Goal: Task Accomplishment & Management: Complete application form

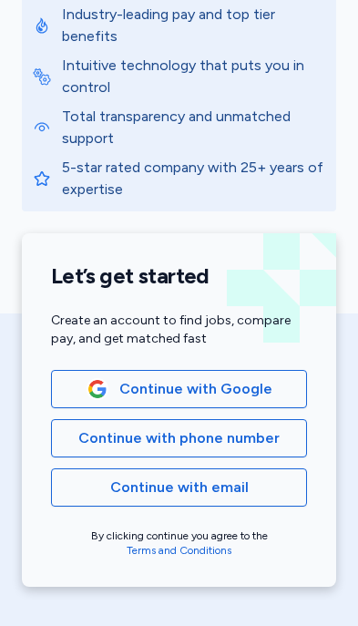
scroll to position [207, 0]
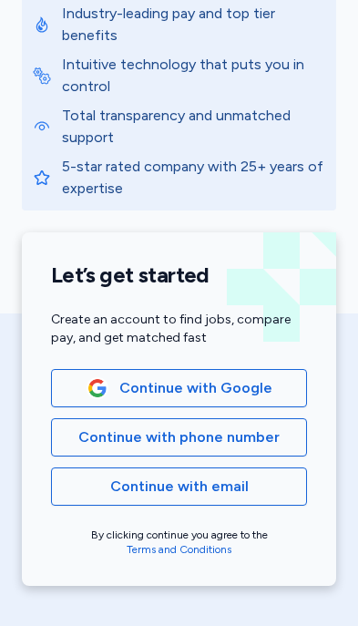
click at [260, 398] on span "Continue with Google" at bounding box center [195, 388] width 153 height 22
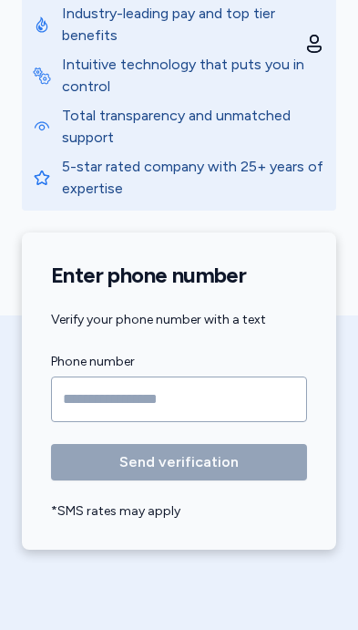
click at [98, 421] on input "Phone number" at bounding box center [179, 400] width 256 height 46
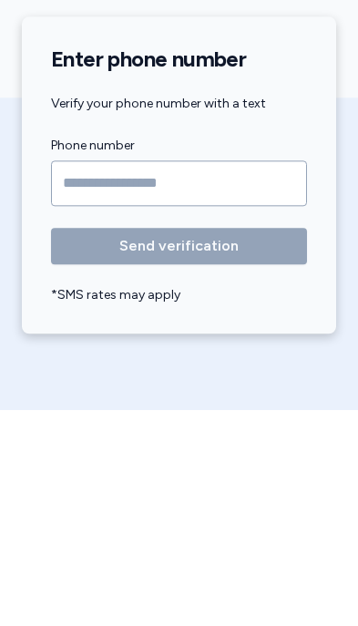
click at [119, 377] on input "Phone number" at bounding box center [179, 400] width 256 height 46
click at [111, 377] on input "Phone number" at bounding box center [179, 400] width 256 height 46
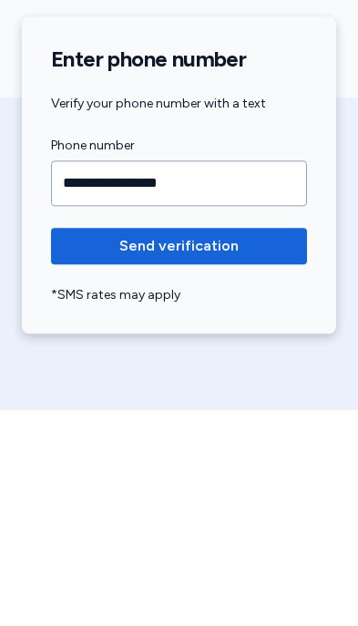
type input "**********"
click at [244, 444] on button "Send verification" at bounding box center [179, 462] width 256 height 36
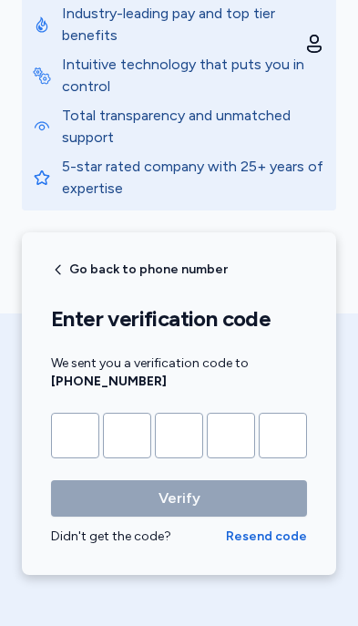
click at [82, 443] on input "Please enter OTP character 1" at bounding box center [75, 436] width 48 height 46
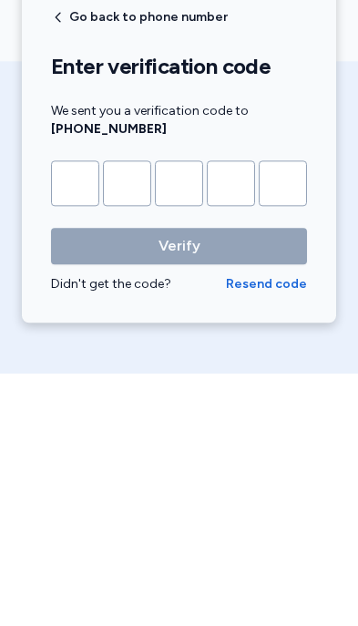
type input "*"
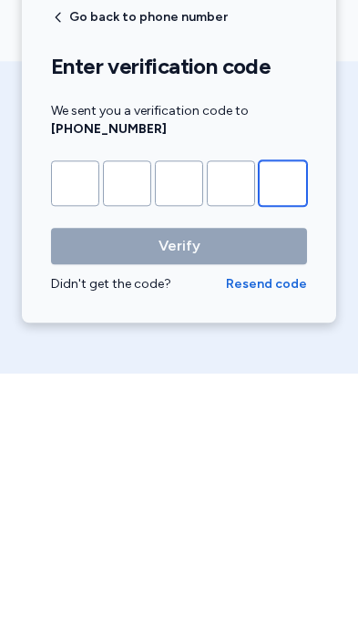
click at [179, 499] on button "Verify" at bounding box center [179, 499] width 256 height 36
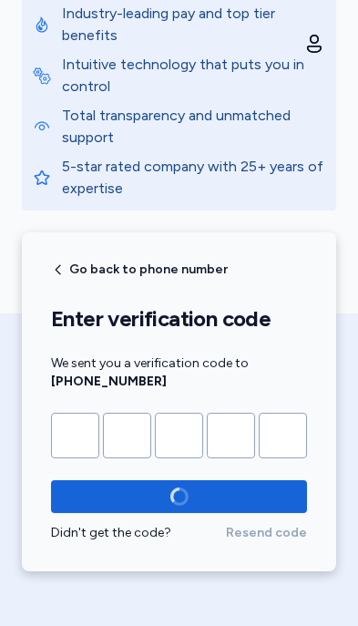
click at [315, 360] on div "Go back to phone number Enter verification code We sent you a verification code…" at bounding box center [179, 402] width 315 height 339
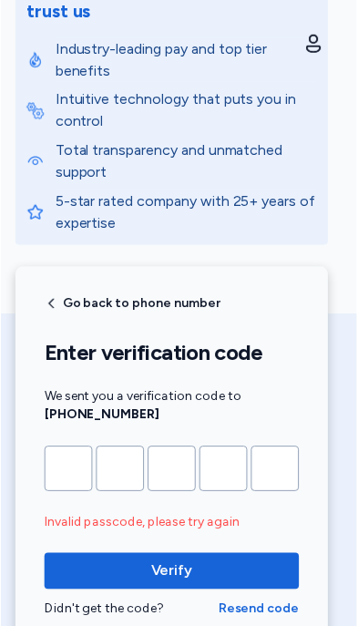
scroll to position [171, 7]
